Goal: Browse casually: Explore the website without a specific task or goal

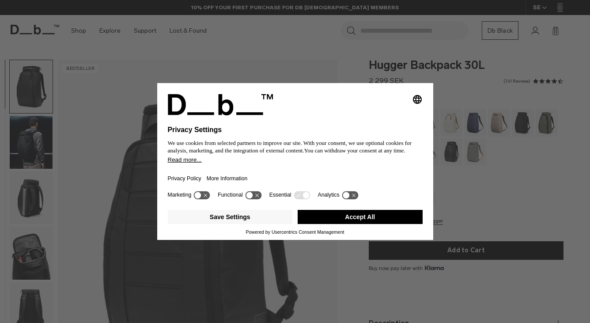
click at [364, 218] on button "Accept All" at bounding box center [359, 217] width 125 height 14
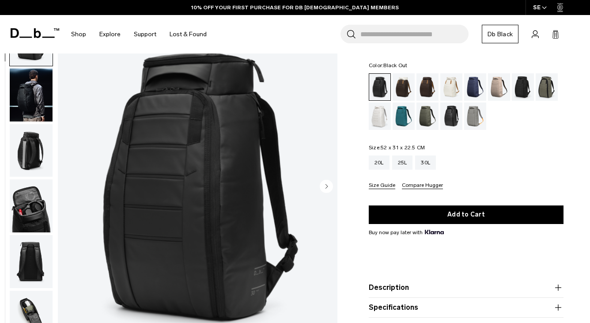
scroll to position [48, 0]
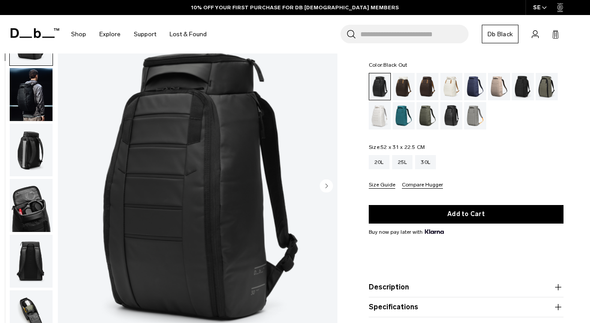
click at [28, 108] on img "button" at bounding box center [31, 94] width 43 height 53
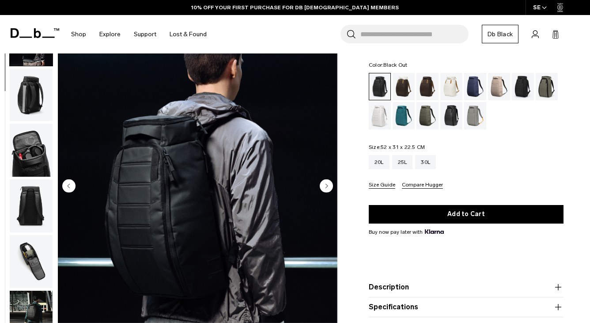
scroll to position [56, 0]
click at [30, 119] on img "button" at bounding box center [31, 94] width 43 height 53
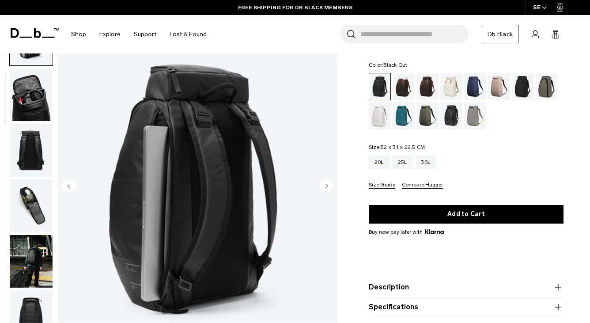
scroll to position [111, 0]
click at [35, 89] on img "button" at bounding box center [31, 94] width 43 height 53
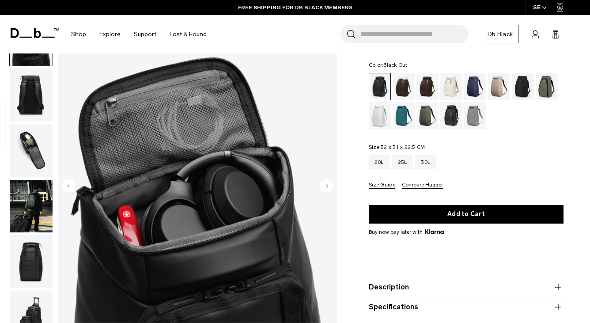
scroll to position [166, 0]
click at [43, 162] on img "button" at bounding box center [31, 150] width 43 height 53
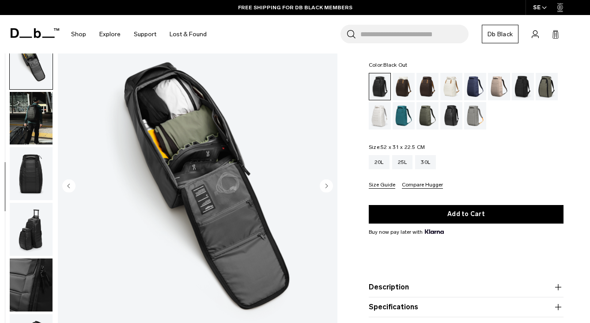
scroll to position [260, 0]
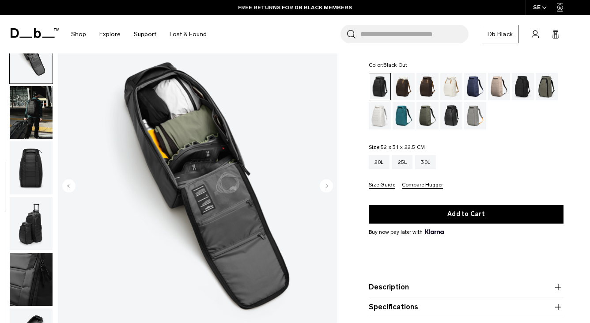
click at [28, 166] on img "button" at bounding box center [31, 167] width 43 height 53
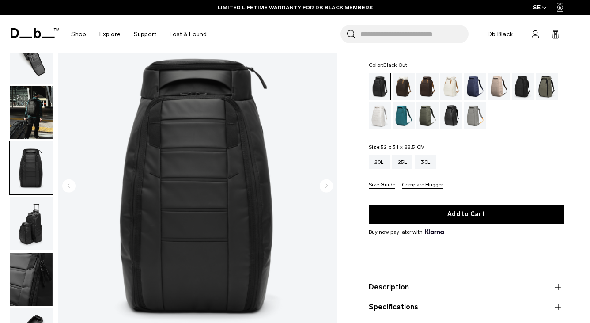
click at [34, 103] on img "button" at bounding box center [31, 112] width 43 height 53
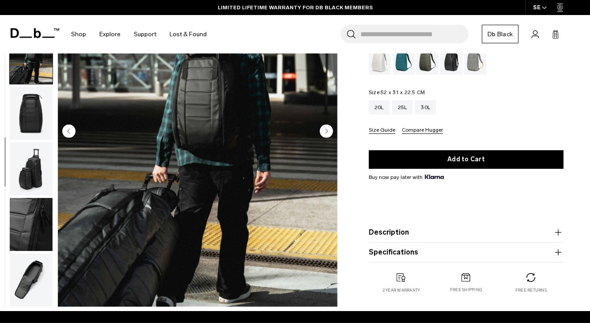
scroll to position [108, 0]
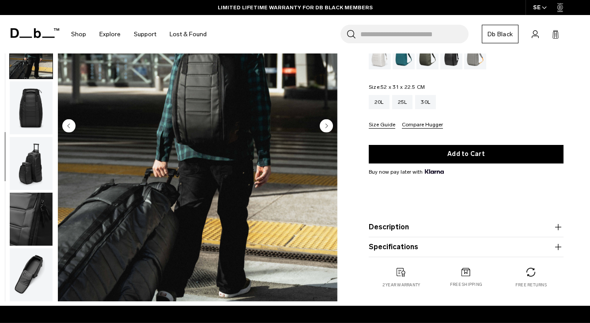
click at [32, 279] on img "button" at bounding box center [31, 274] width 43 height 53
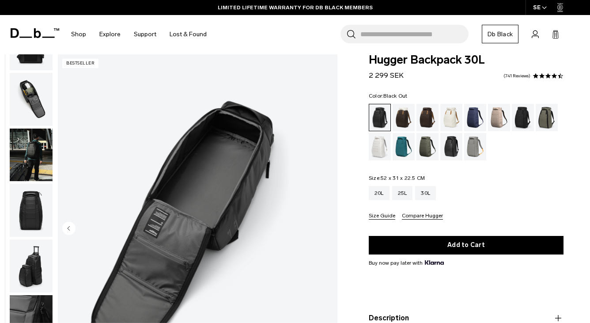
scroll to position [0, 0]
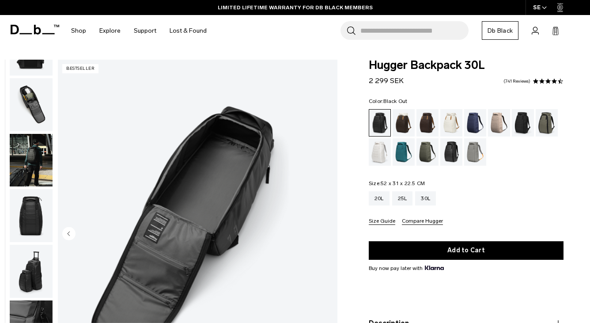
click at [45, 94] on img "button" at bounding box center [31, 104] width 43 height 53
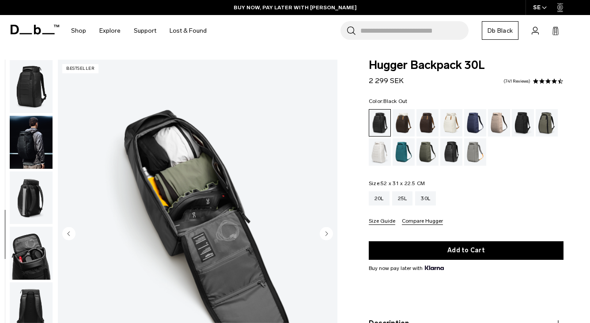
click at [29, 88] on img "button" at bounding box center [31, 86] width 43 height 53
